Goal: Feedback & Contribution: Leave review/rating

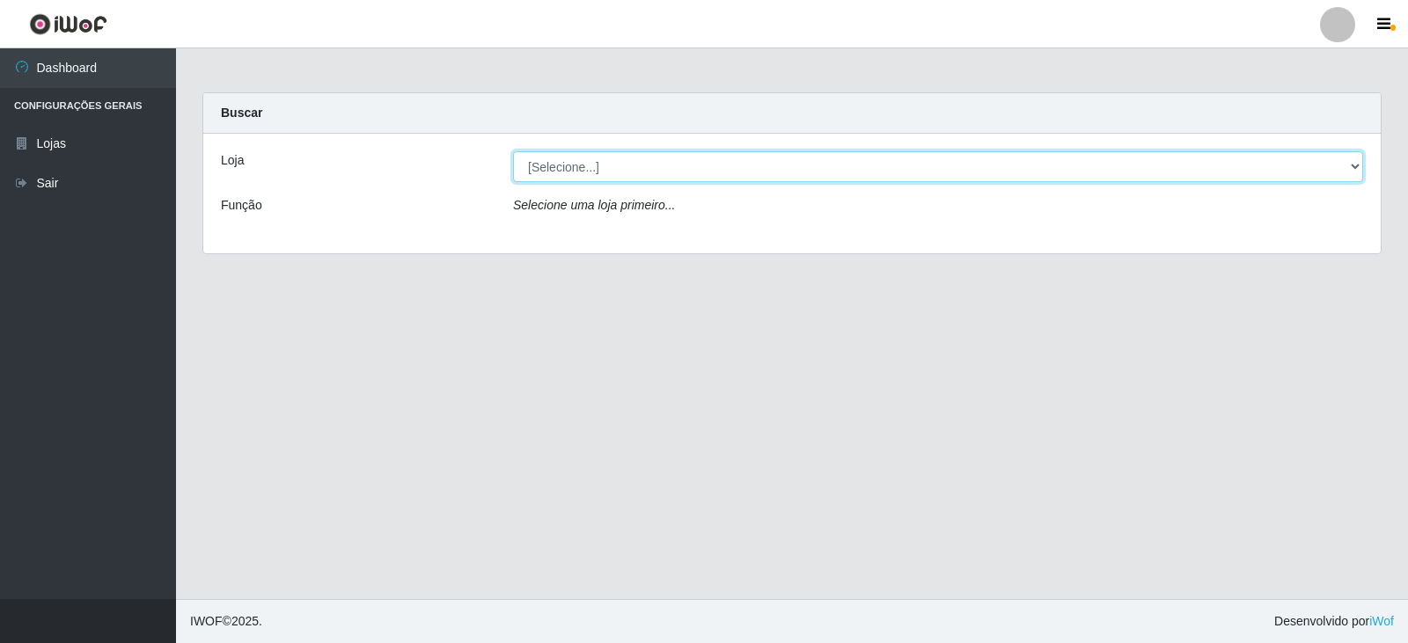
click at [882, 173] on select "[Selecione...] Queiroz Atacadão - Catolé do Rocha" at bounding box center [938, 166] width 850 height 31
select select "500"
click at [513, 151] on select "[Selecione...] Queiroz Atacadão - Catolé do Rocha" at bounding box center [938, 166] width 850 height 31
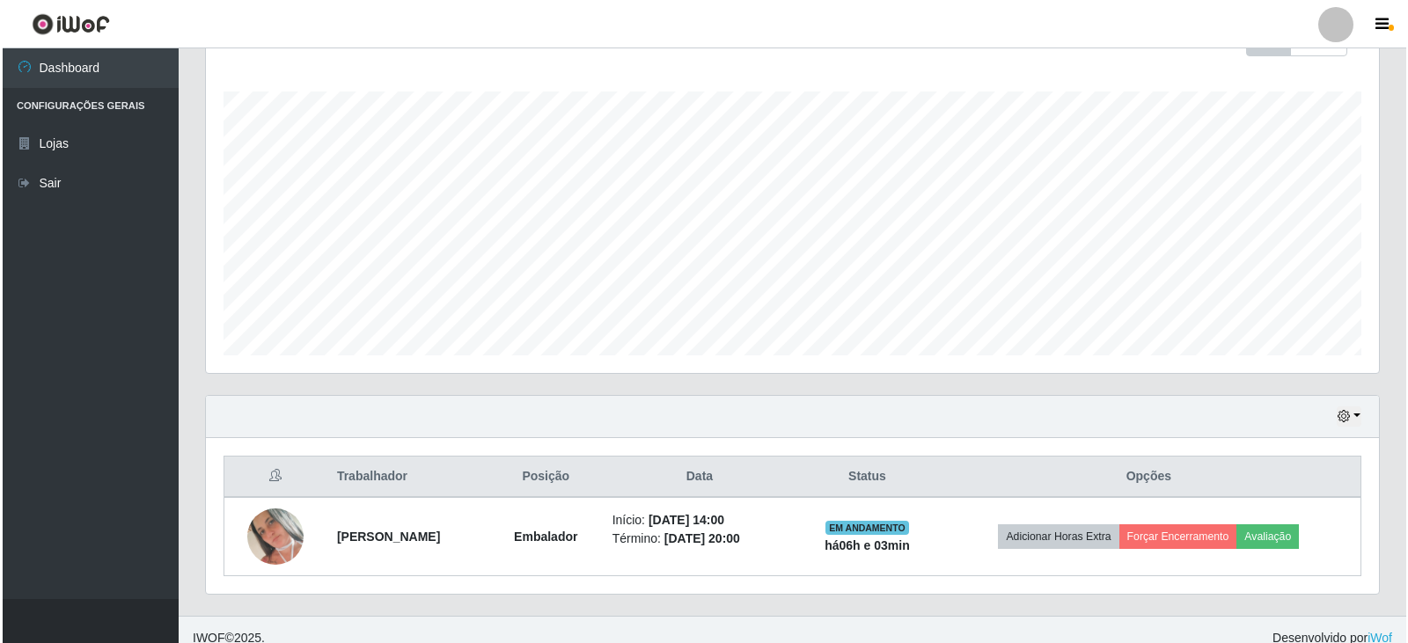
scroll to position [290, 0]
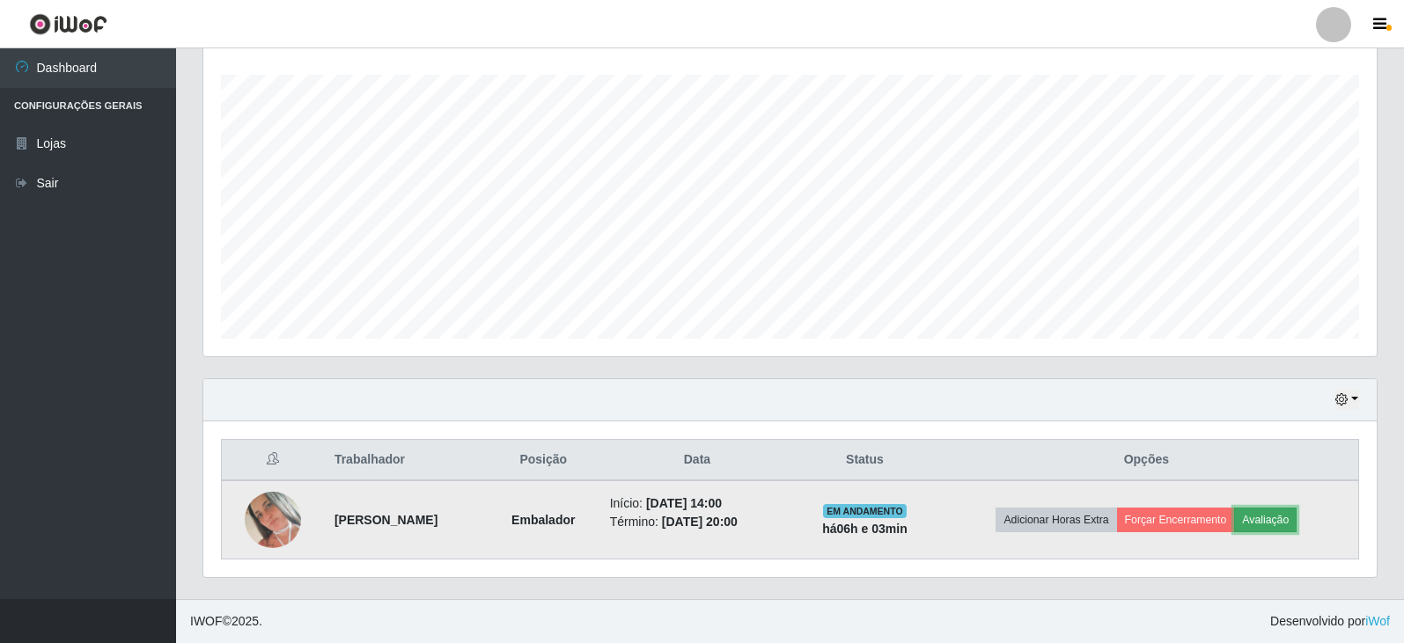
click at [1270, 517] on button "Avaliação" at bounding box center [1265, 520] width 62 height 25
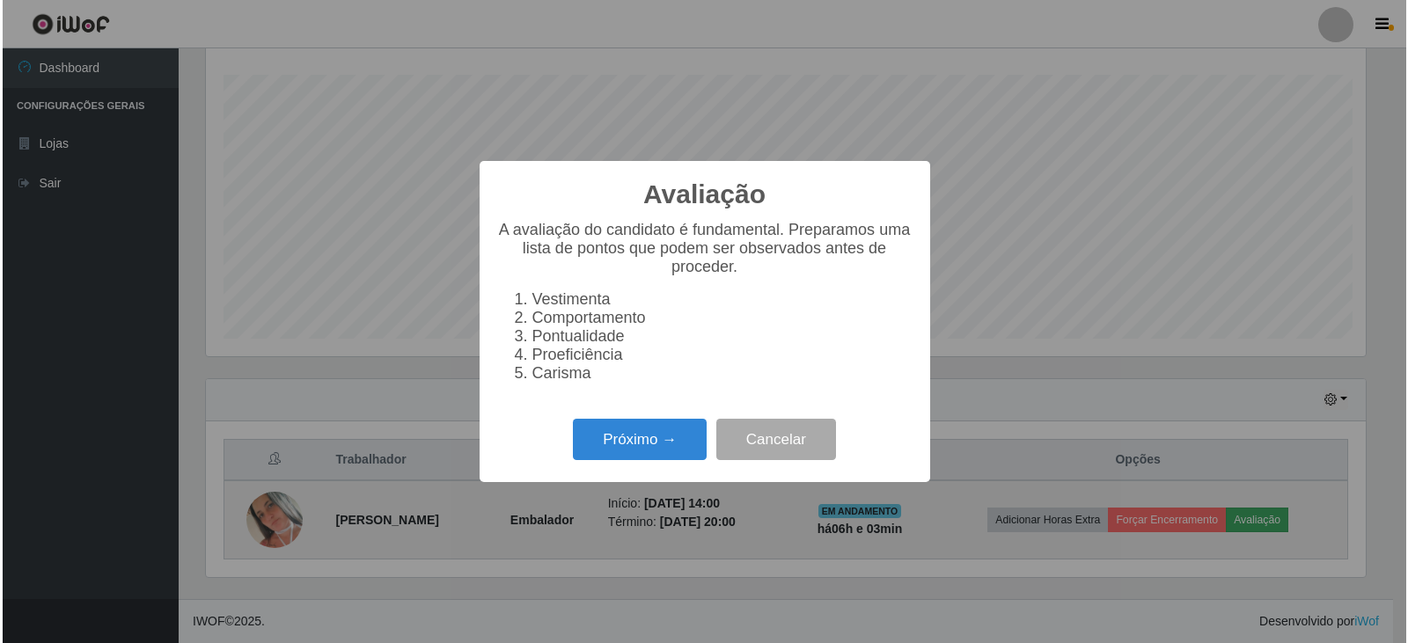
scroll to position [365, 1164]
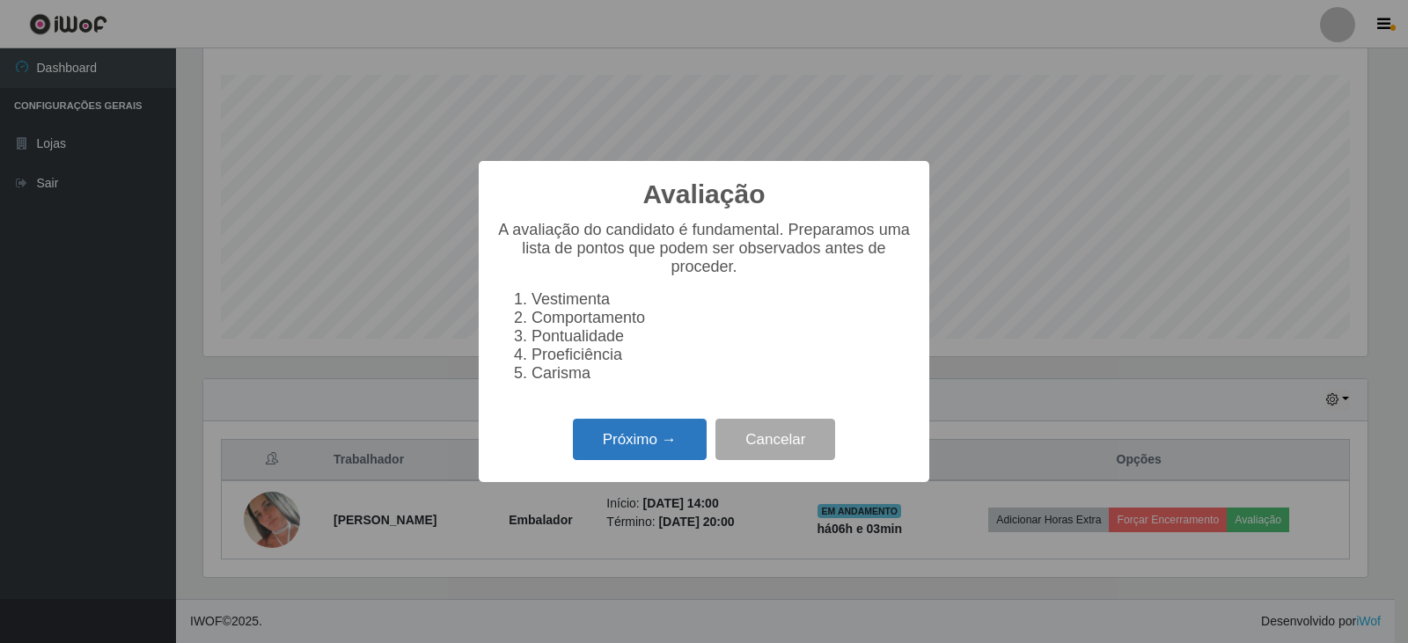
click at [667, 438] on button "Próximo →" at bounding box center [640, 439] width 134 height 41
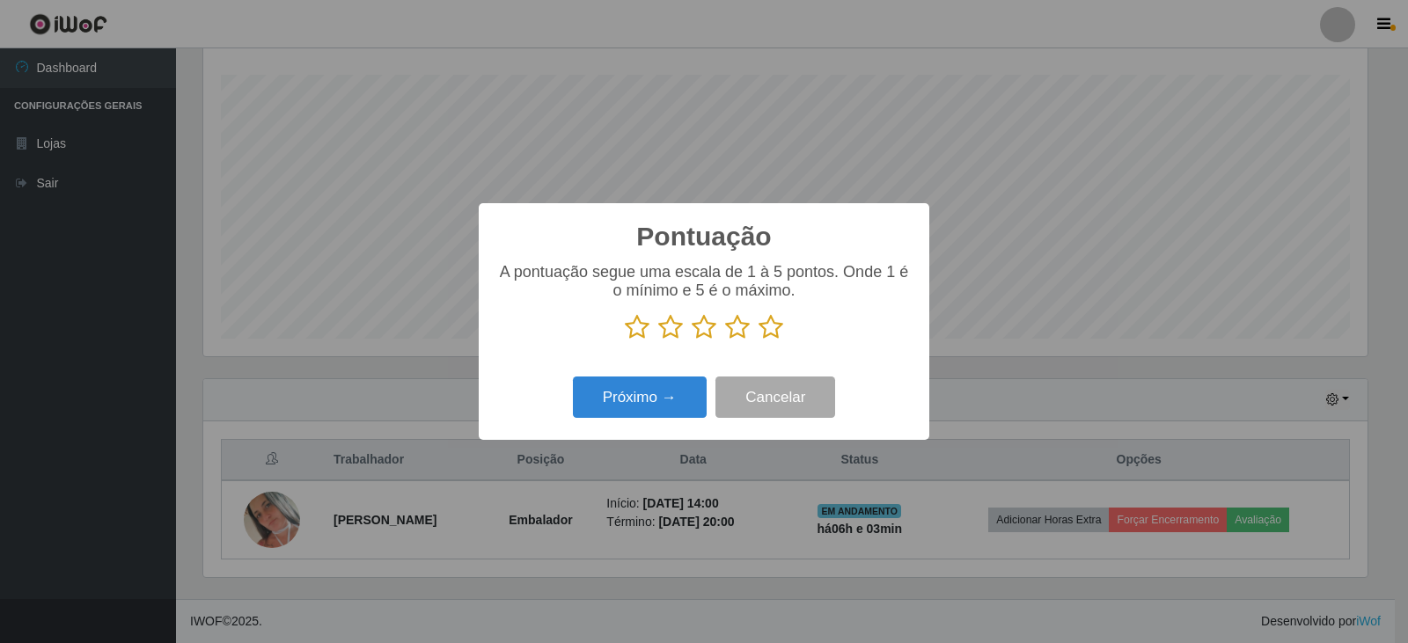
scroll to position [879765, 878966]
click at [775, 323] on icon at bounding box center [771, 327] width 25 height 26
click at [759, 341] on input "radio" at bounding box center [759, 341] width 0 height 0
click at [650, 393] on button "Próximo →" at bounding box center [640, 397] width 134 height 41
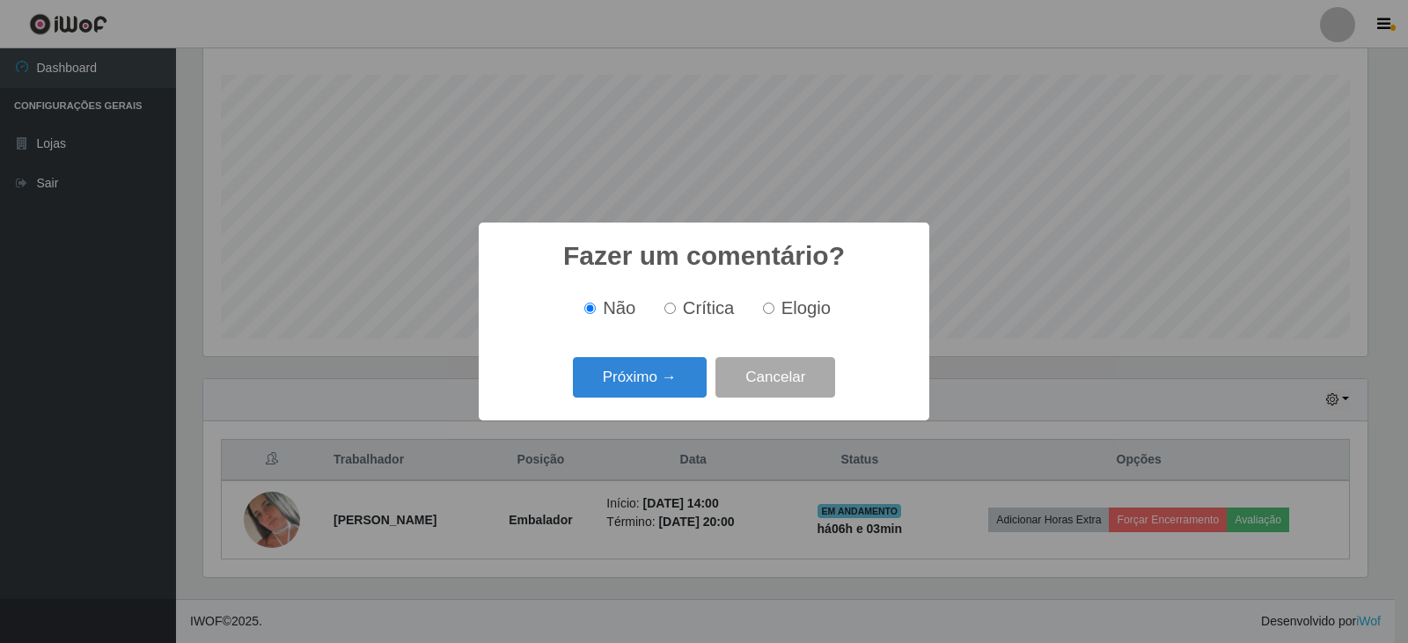
click at [763, 309] on input "Elogio" at bounding box center [768, 308] width 11 height 11
radio input "true"
click at [659, 374] on button "Próximo →" at bounding box center [640, 377] width 134 height 41
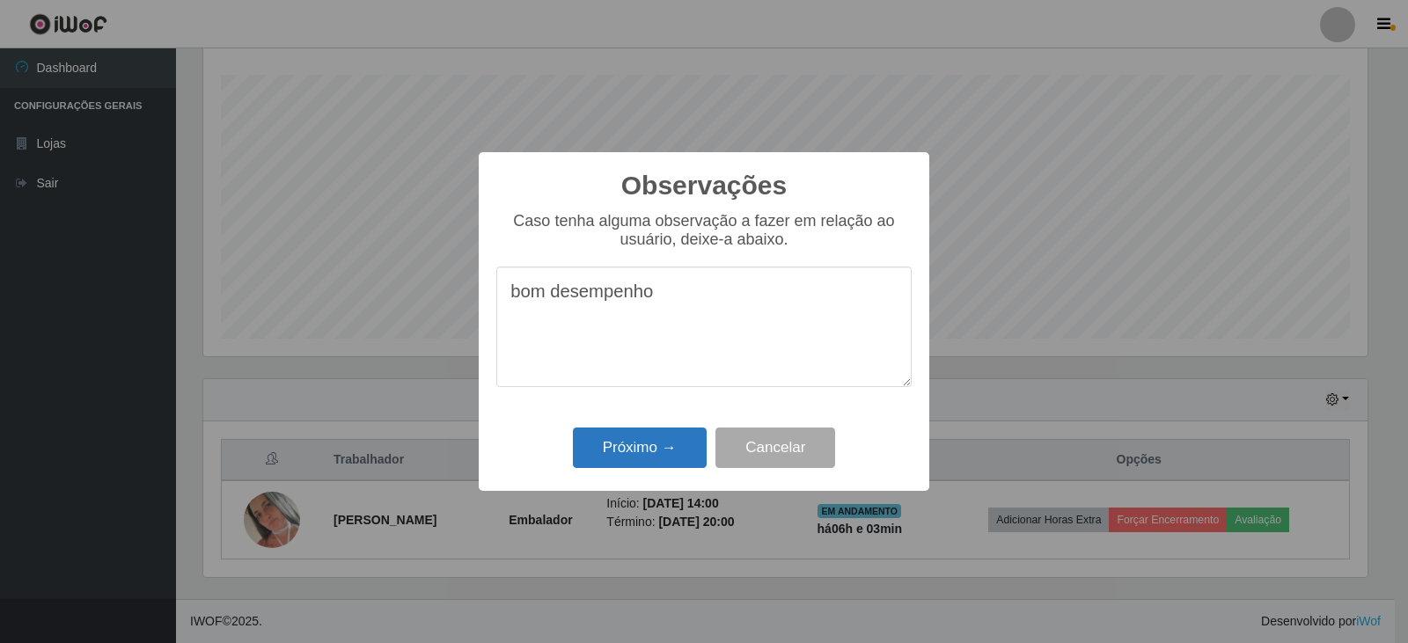
type textarea "bom desempenho"
click at [664, 459] on button "Próximo →" at bounding box center [640, 448] width 134 height 41
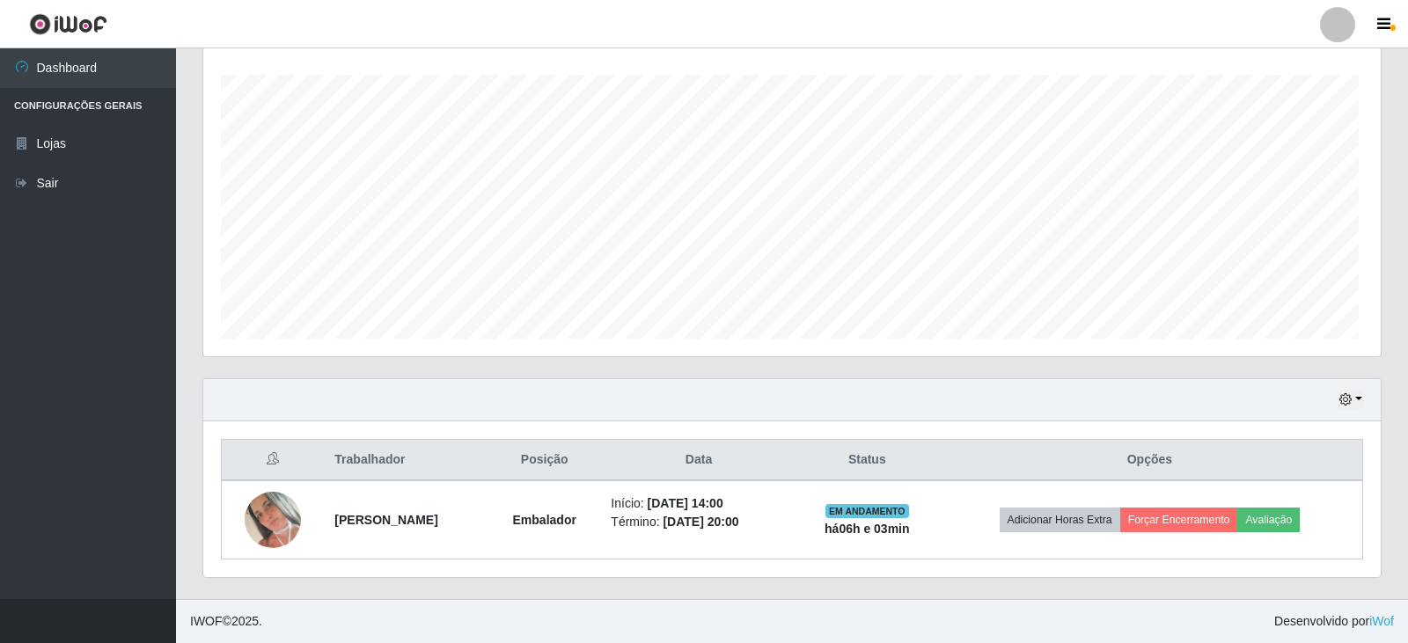
scroll to position [365, 1173]
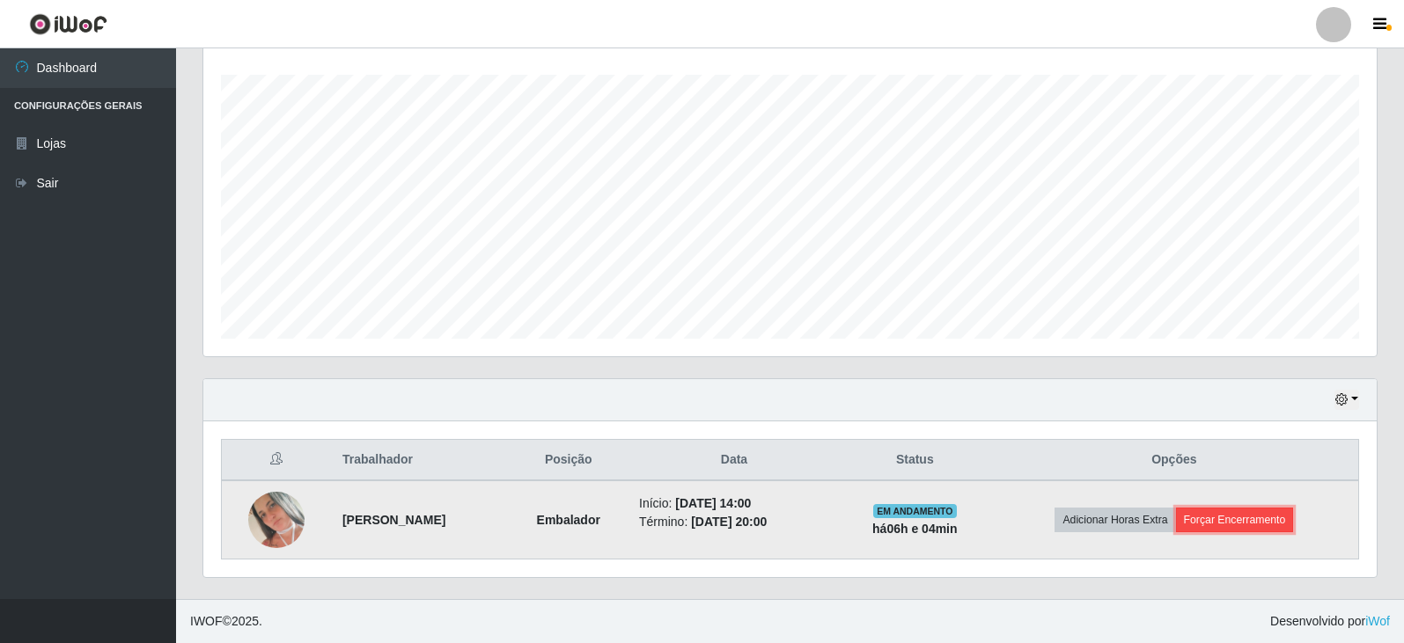
click at [1265, 525] on button "Forçar Encerramento" at bounding box center [1235, 520] width 118 height 25
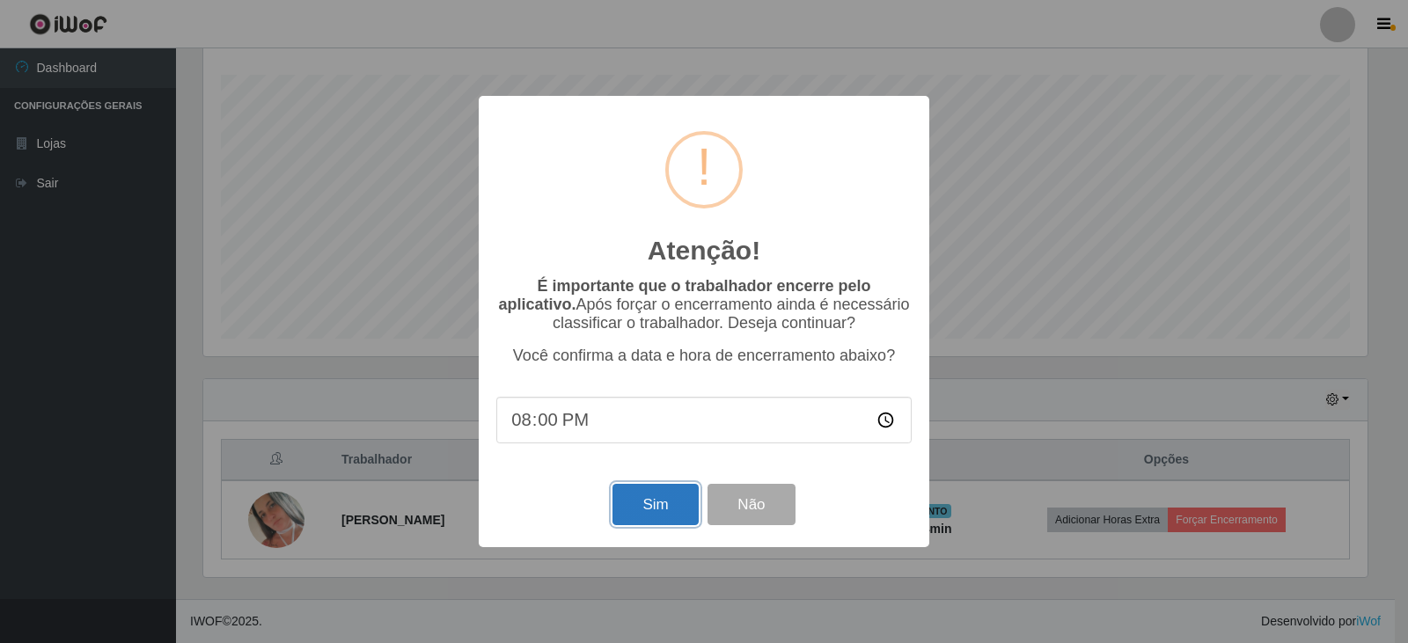
click at [641, 510] on button "Sim" at bounding box center [655, 504] width 85 height 41
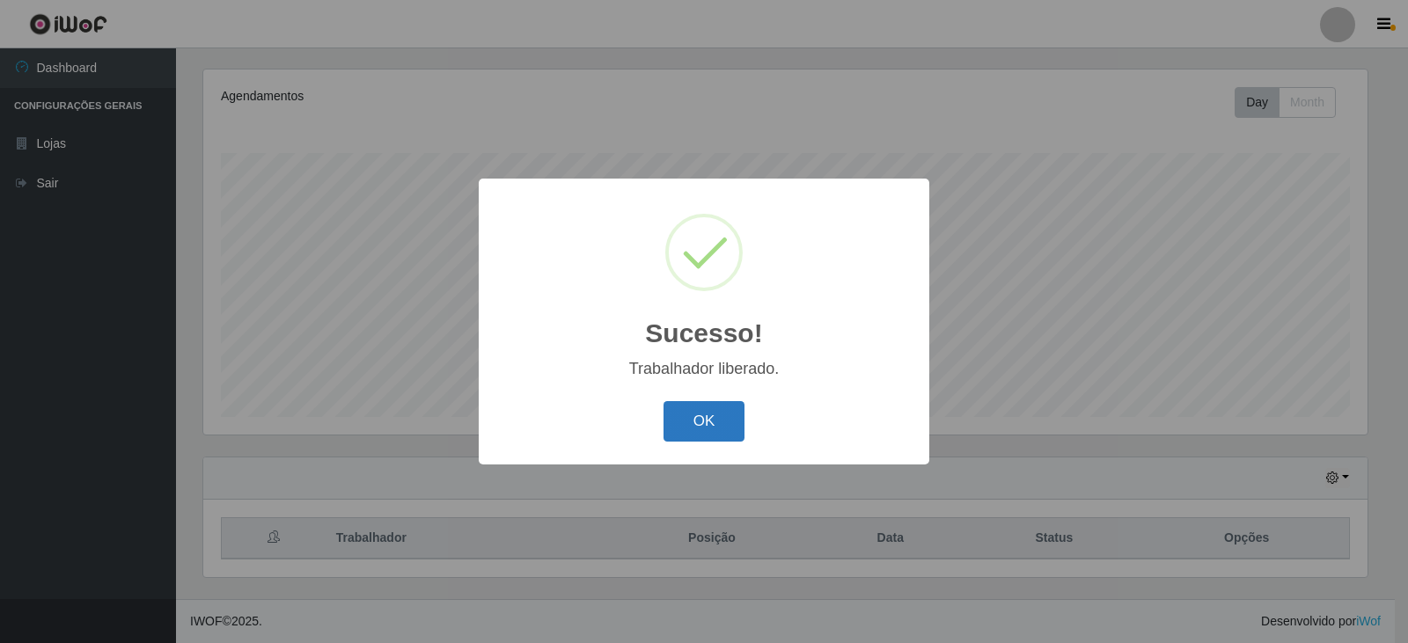
click at [716, 422] on button "OK" at bounding box center [705, 421] width 82 height 41
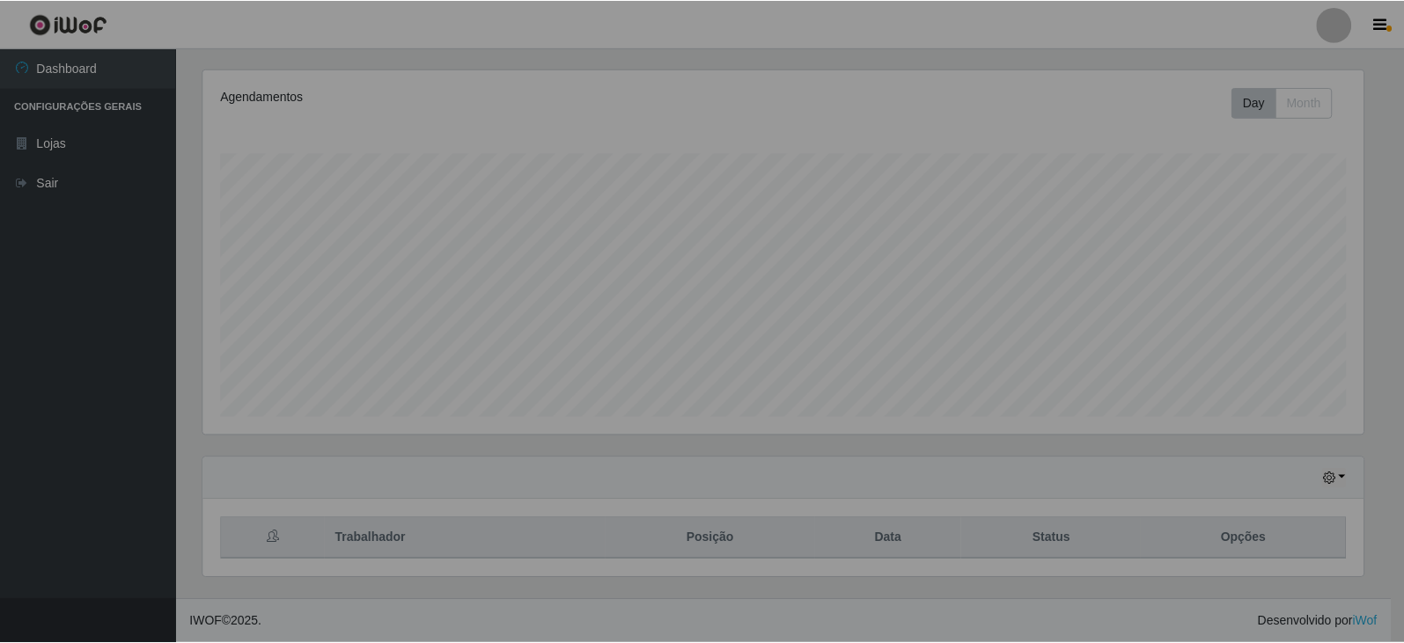
scroll to position [365, 1173]
